Goal: Task Accomplishment & Management: Use online tool/utility

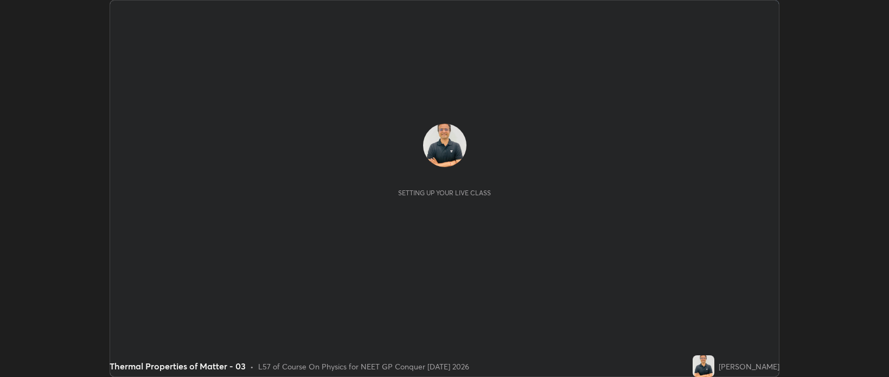
scroll to position [377, 889]
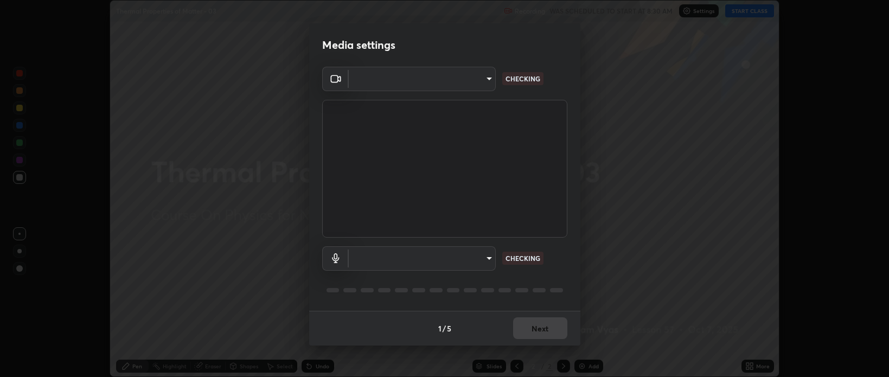
type input "9498d9ed3c7d7289b5abc9e37a3e58ebd6b83339bbe5bc8ca63f5e7040bb475a"
type input "default"
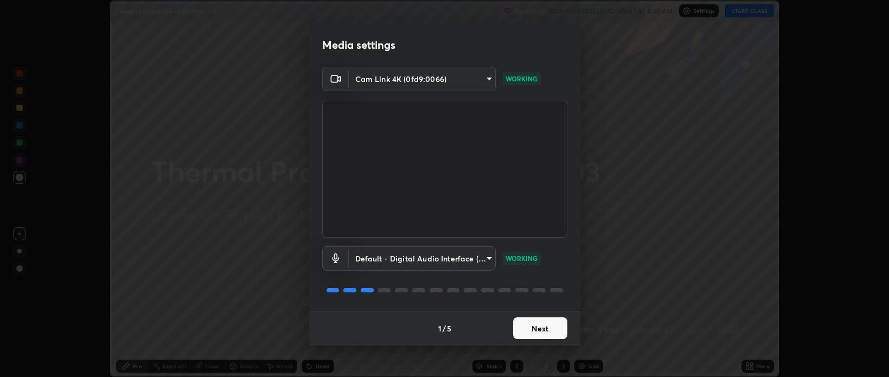
click at [545, 330] on button "Next" at bounding box center [540, 328] width 54 height 22
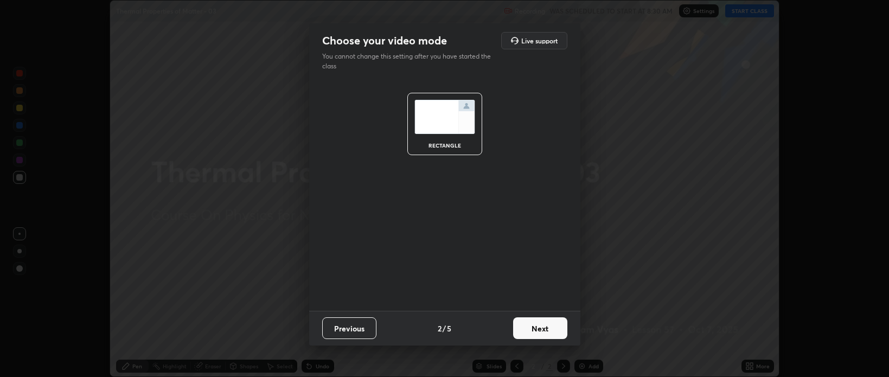
click at [547, 327] on button "Next" at bounding box center [540, 328] width 54 height 22
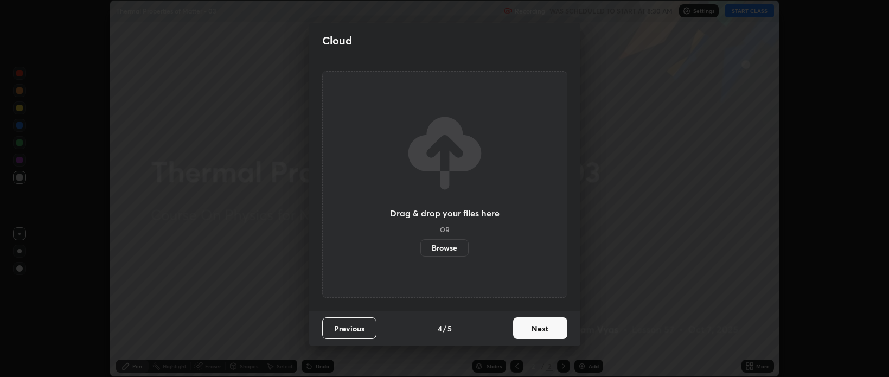
click at [550, 329] on button "Next" at bounding box center [540, 328] width 54 height 22
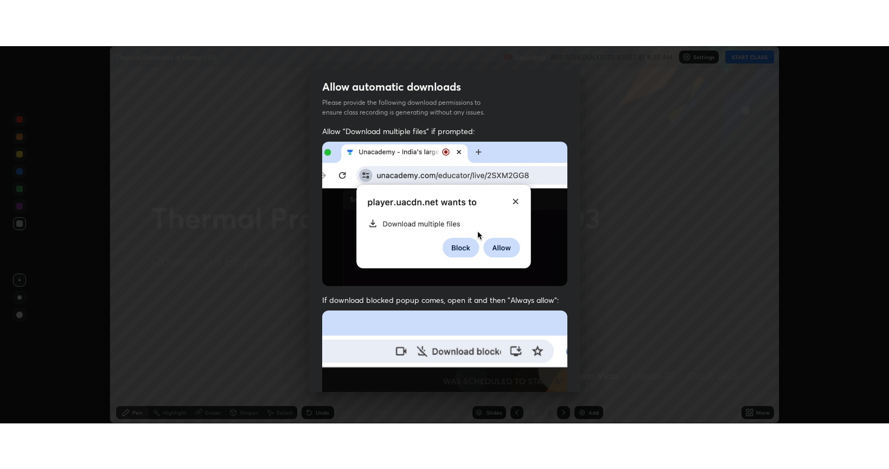
scroll to position [220, 0]
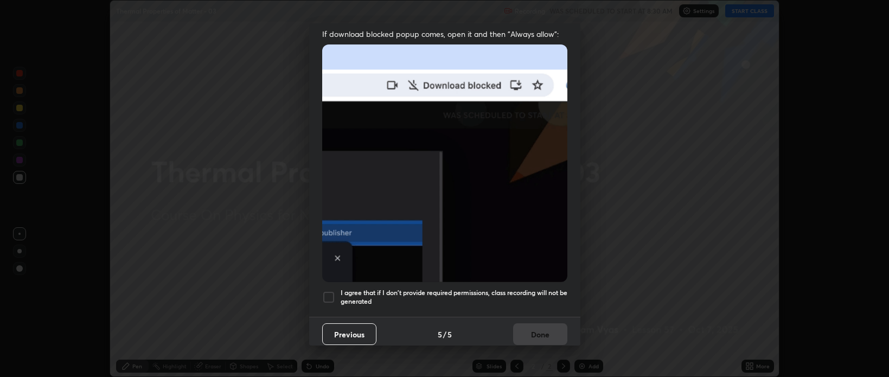
click at [326, 292] on div at bounding box center [328, 297] width 13 height 13
click at [535, 330] on button "Done" at bounding box center [540, 334] width 54 height 22
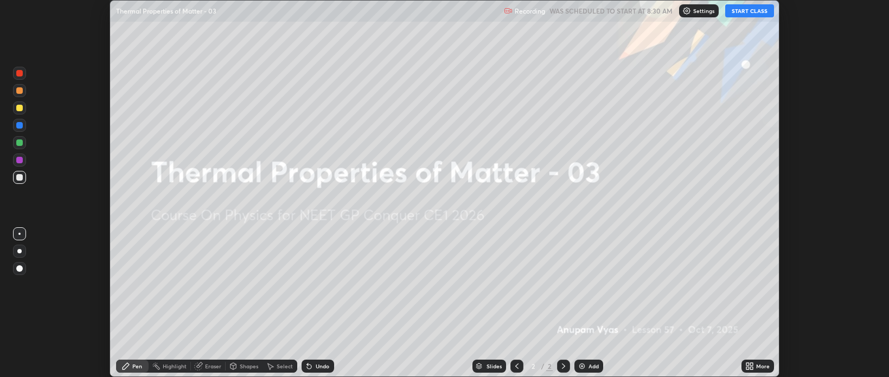
click at [752, 15] on button "START CLASS" at bounding box center [750, 10] width 49 height 13
click at [758, 364] on div "More" at bounding box center [763, 366] width 14 height 5
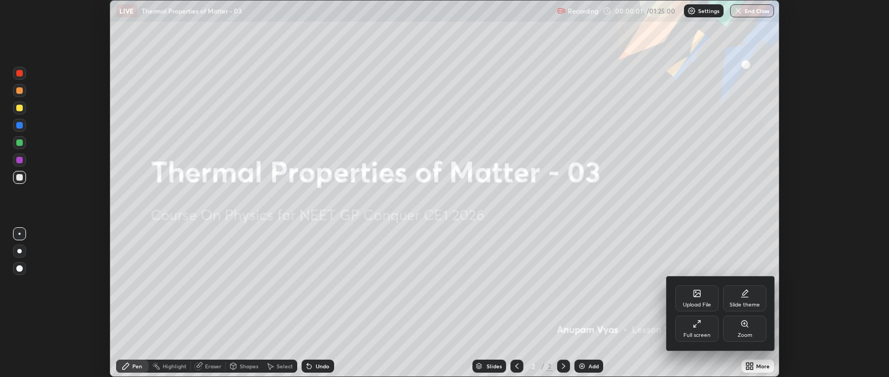
click at [699, 328] on icon at bounding box center [697, 324] width 9 height 9
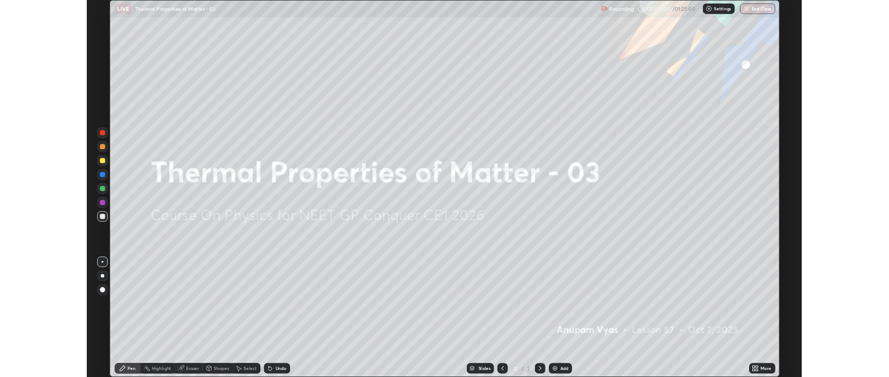
scroll to position [469, 889]
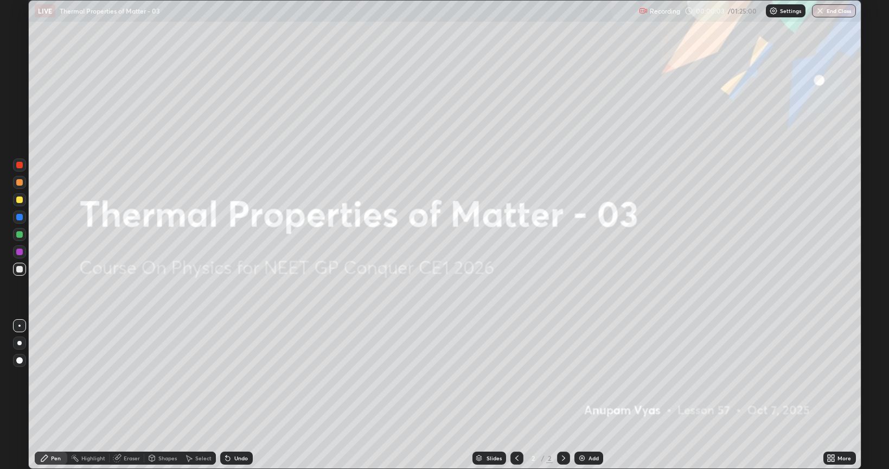
click at [594, 377] on div "Add" at bounding box center [594, 457] width 10 height 5
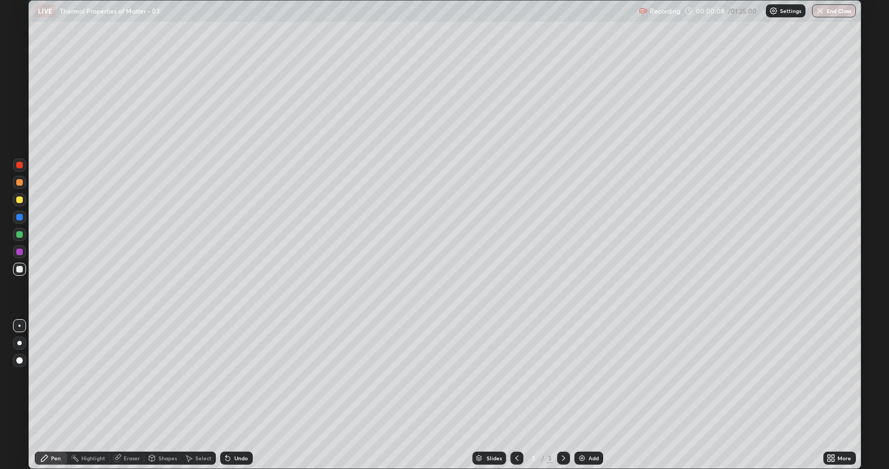
click at [19, 343] on div at bounding box center [19, 343] width 4 height 4
click at [132, 377] on div "Eraser" at bounding box center [132, 457] width 16 height 5
click at [61, 377] on div "Pen" at bounding box center [51, 457] width 33 height 13
click at [199, 377] on div "Select" at bounding box center [203, 457] width 16 height 5
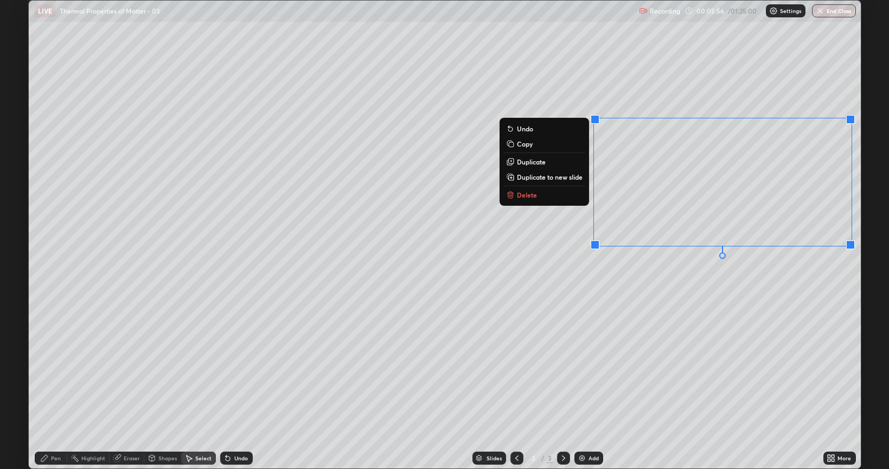
click at [561, 199] on button "Delete" at bounding box center [544, 194] width 81 height 13
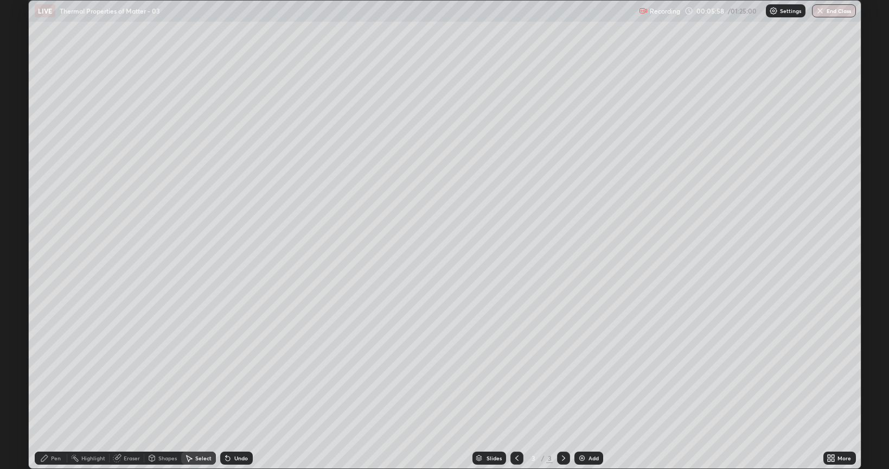
click at [59, 377] on div "Pen" at bounding box center [56, 457] width 10 height 5
click at [167, 377] on div "Shapes" at bounding box center [167, 457] width 18 height 5
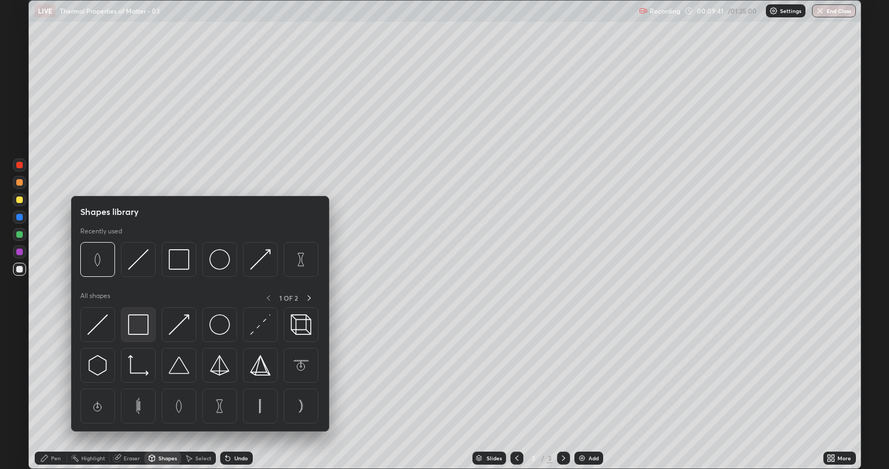
click at [137, 326] on img at bounding box center [138, 324] width 21 height 21
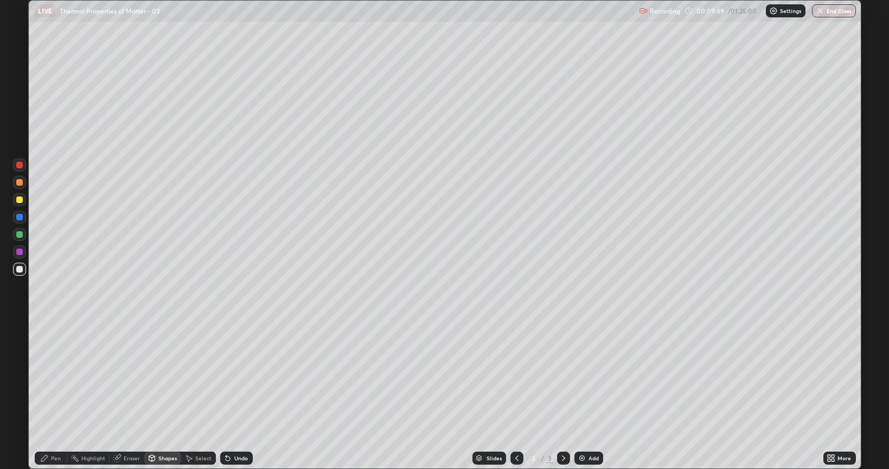
click at [59, 377] on div "Pen" at bounding box center [56, 457] width 10 height 5
click at [585, 377] on img at bounding box center [582, 458] width 9 height 9
click at [20, 201] on div at bounding box center [19, 199] width 7 height 7
click at [594, 377] on div "Add" at bounding box center [594, 457] width 10 height 5
click at [241, 377] on div "Undo" at bounding box center [241, 457] width 14 height 5
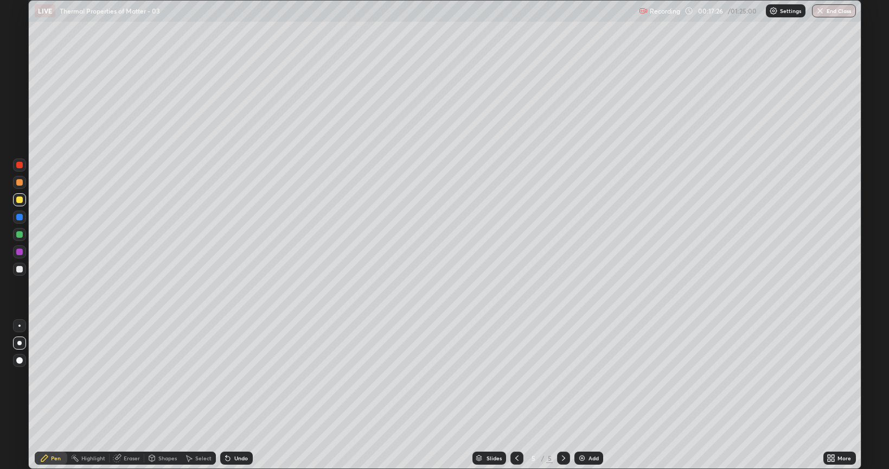
click at [241, 377] on div "Undo" at bounding box center [241, 457] width 14 height 5
click at [19, 271] on div at bounding box center [19, 269] width 7 height 7
click at [592, 377] on div "Add" at bounding box center [589, 457] width 29 height 13
click at [241, 377] on div "Undo" at bounding box center [241, 457] width 14 height 5
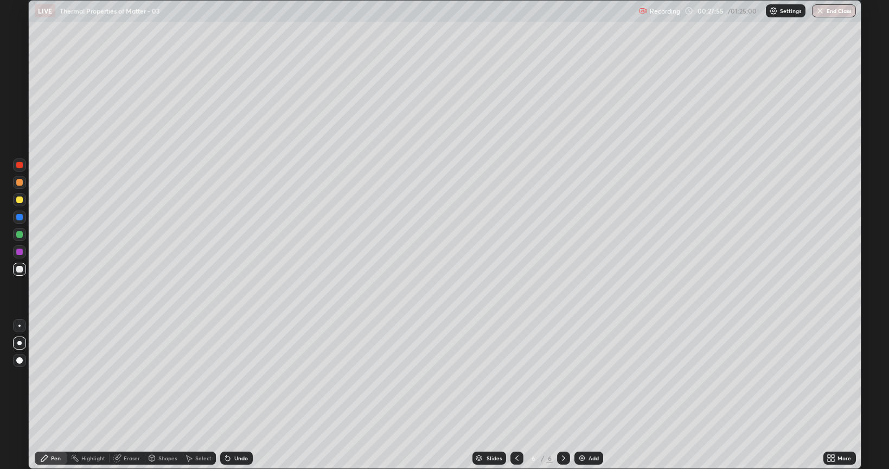
click at [240, 377] on div "Undo" at bounding box center [236, 457] width 33 height 13
click at [241, 377] on div "Undo" at bounding box center [234, 458] width 37 height 22
click at [590, 377] on div "Add" at bounding box center [594, 457] width 10 height 5
click at [130, 377] on div "Eraser" at bounding box center [132, 457] width 16 height 5
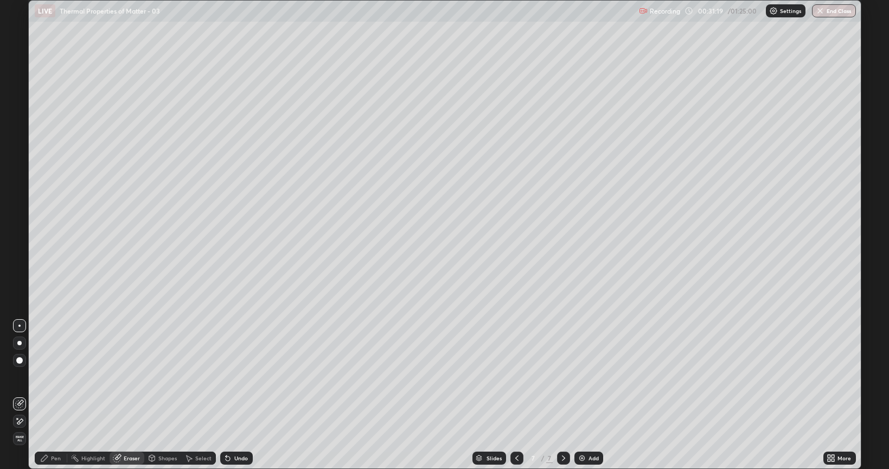
click at [50, 377] on div "Pen" at bounding box center [51, 457] width 33 height 13
click at [238, 377] on div "Undo" at bounding box center [241, 457] width 14 height 5
click at [241, 377] on div "Undo" at bounding box center [241, 457] width 14 height 5
click at [237, 377] on div "Undo" at bounding box center [241, 457] width 14 height 5
click at [243, 377] on div "Undo" at bounding box center [234, 458] width 37 height 22
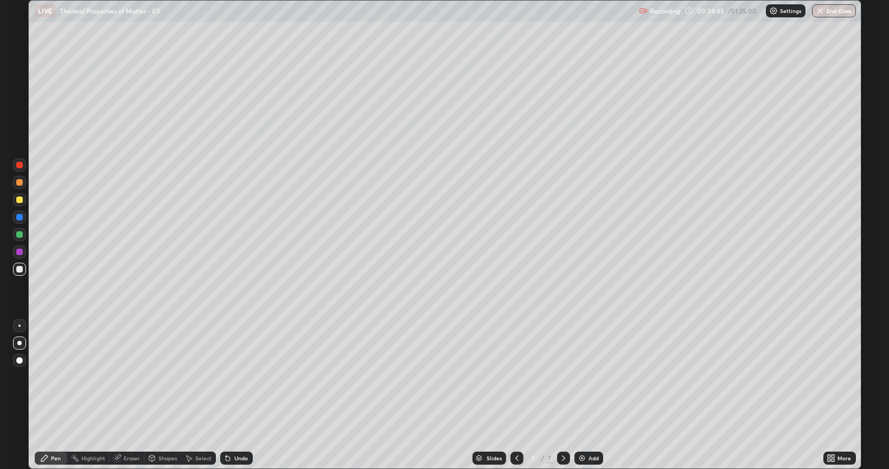
click at [20, 200] on div at bounding box center [19, 199] width 7 height 7
click at [590, 377] on div "Add" at bounding box center [594, 457] width 10 height 5
click at [21, 268] on div at bounding box center [19, 269] width 7 height 7
click at [20, 360] on div at bounding box center [19, 360] width 7 height 7
click at [21, 344] on div at bounding box center [19, 343] width 4 height 4
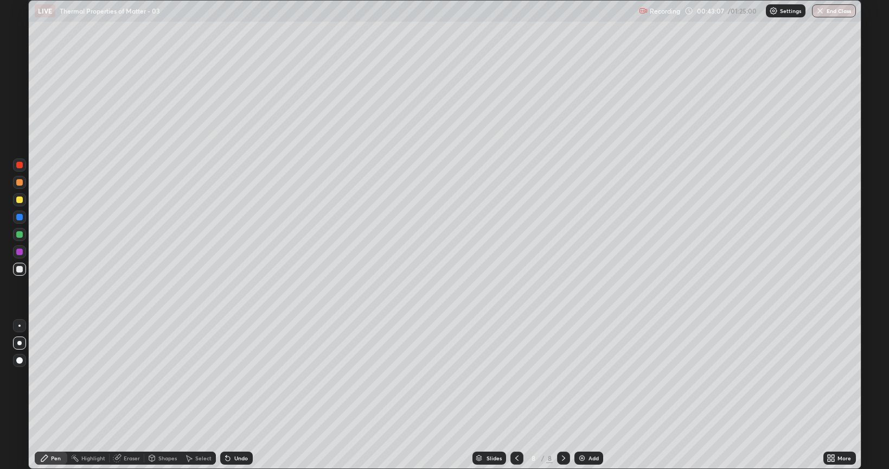
click at [20, 198] on div at bounding box center [19, 199] width 7 height 7
click at [22, 271] on div at bounding box center [19, 269] width 13 height 13
click at [200, 377] on div "Select" at bounding box center [203, 457] width 16 height 5
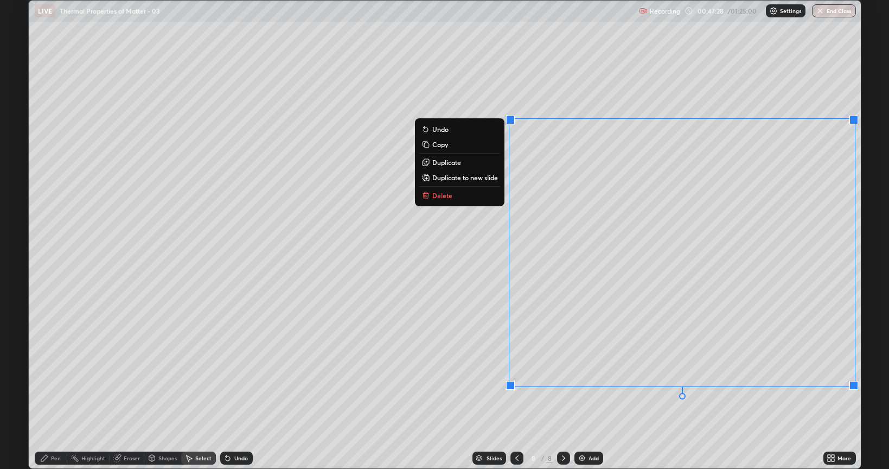
click at [466, 198] on button "Delete" at bounding box center [459, 195] width 81 height 13
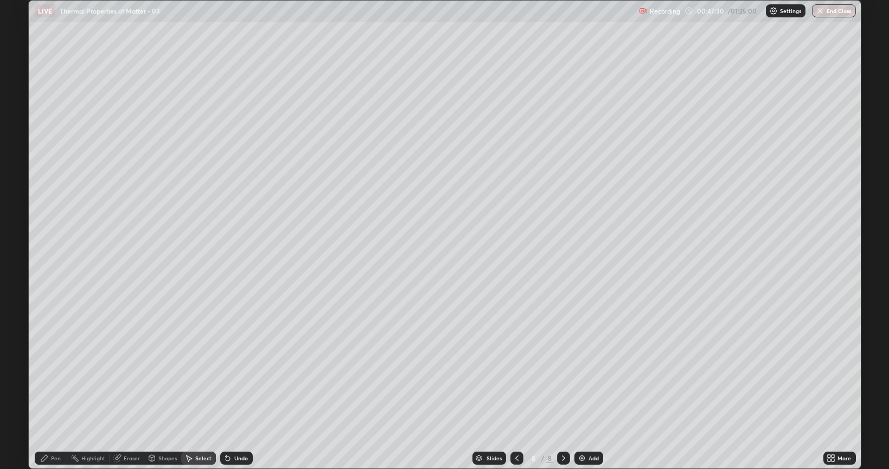
click at [132, 377] on div "Eraser" at bounding box center [132, 457] width 16 height 5
click at [58, 377] on div "Pen" at bounding box center [56, 457] width 10 height 5
click at [516, 377] on icon at bounding box center [517, 457] width 3 height 5
click at [563, 377] on icon at bounding box center [563, 458] width 9 height 9
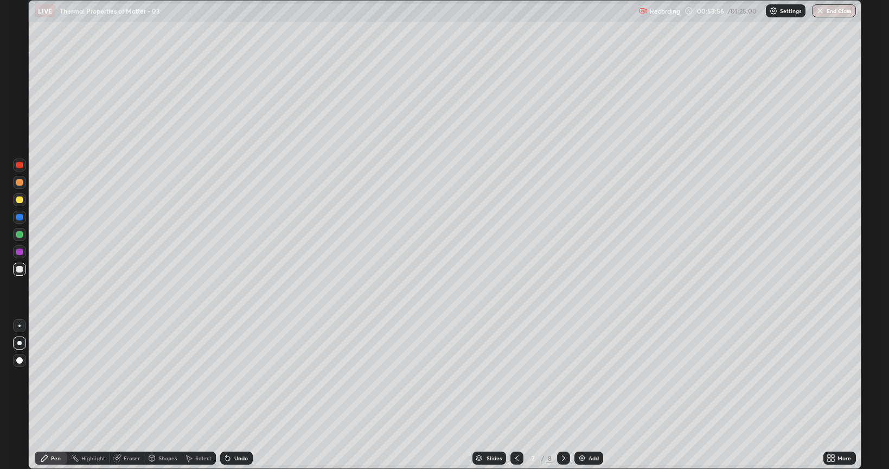
click at [563, 377] on icon at bounding box center [563, 458] width 9 height 9
click at [592, 377] on div "Add" at bounding box center [594, 457] width 10 height 5
click at [22, 199] on div at bounding box center [19, 199] width 7 height 7
click at [589, 377] on div "Add" at bounding box center [594, 457] width 10 height 5
click at [20, 269] on div at bounding box center [19, 269] width 7 height 7
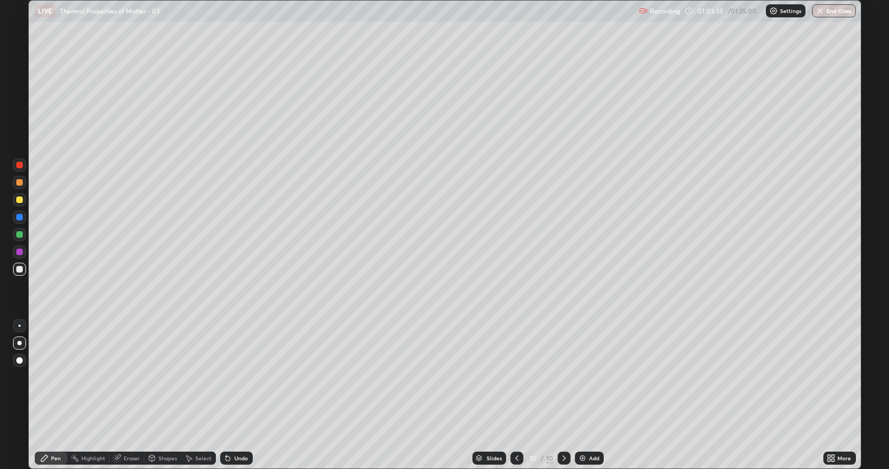
click at [21, 360] on div at bounding box center [19, 360] width 7 height 7
click at [19, 341] on div at bounding box center [19, 343] width 4 height 4
click at [19, 201] on div at bounding box center [19, 199] width 7 height 7
click at [21, 361] on div at bounding box center [19, 360] width 7 height 7
click at [591, 377] on div "Add" at bounding box center [594, 457] width 10 height 5
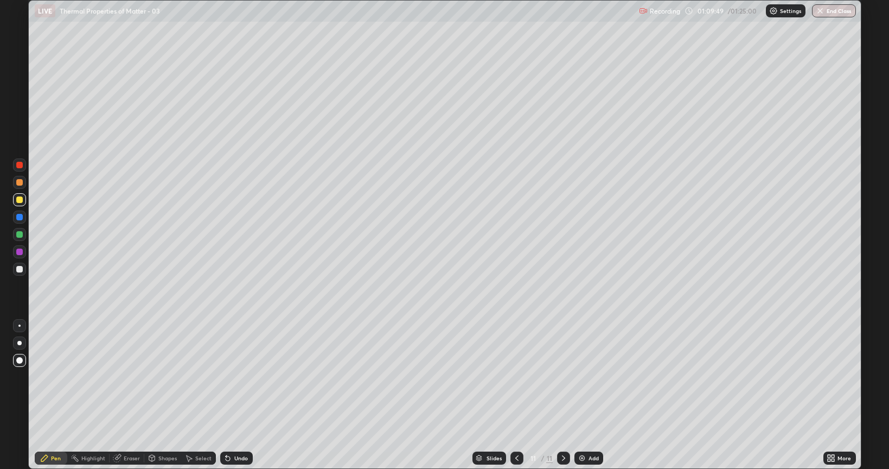
click at [19, 270] on div at bounding box center [19, 269] width 7 height 7
click at [20, 343] on div at bounding box center [19, 343] width 4 height 4
click at [239, 377] on div "Undo" at bounding box center [241, 457] width 14 height 5
click at [245, 377] on div "Undo" at bounding box center [241, 457] width 14 height 5
click at [835, 11] on button "End Class" at bounding box center [834, 10] width 44 height 13
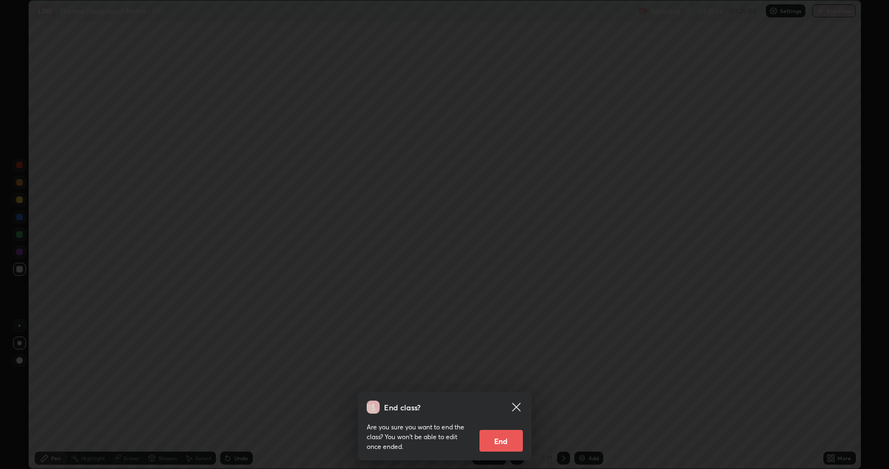
click at [504, 377] on button "End" at bounding box center [501, 441] width 43 height 22
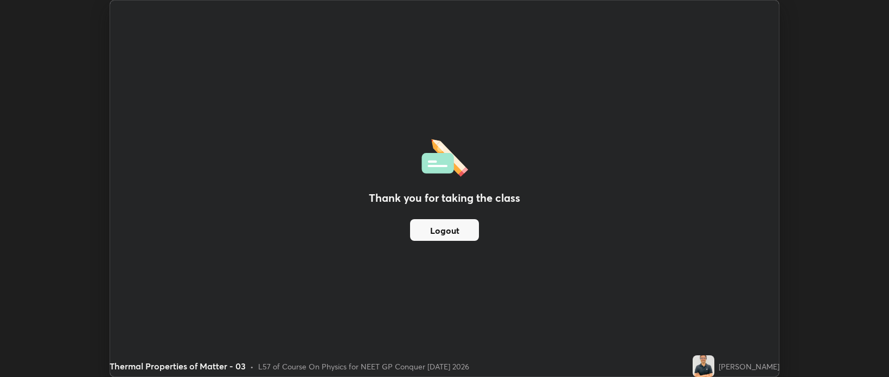
scroll to position [53886, 53374]
